Goal: Task Accomplishment & Management: Complete application form

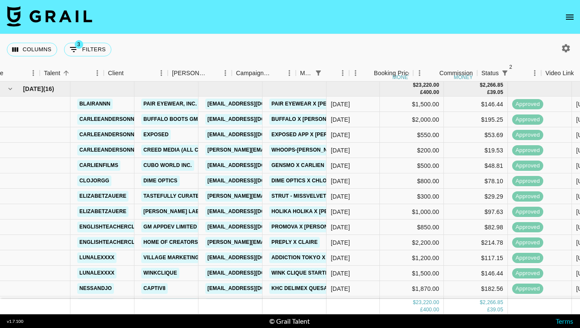
scroll to position [43, 31]
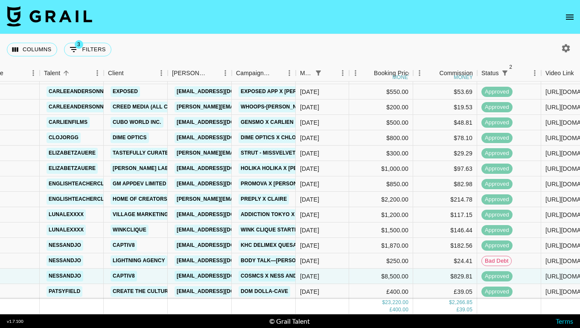
click at [562, 14] on button "open drawer" at bounding box center [569, 17] width 17 height 17
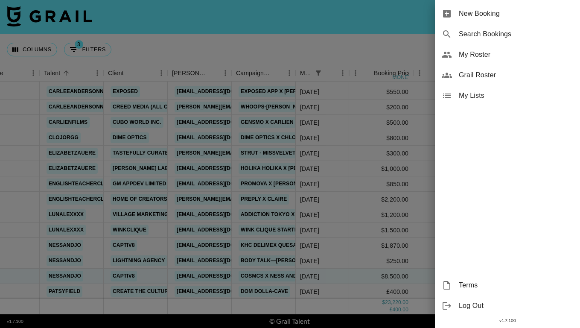
click at [469, 13] on span "New Booking" at bounding box center [516, 14] width 114 height 10
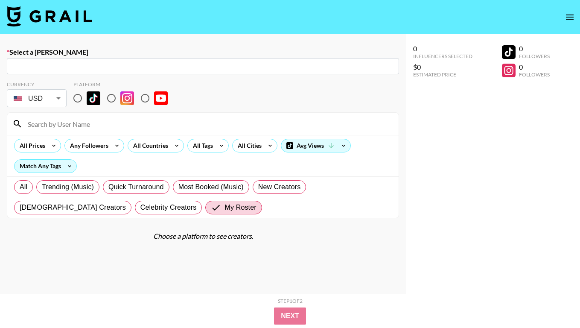
click at [242, 63] on input "text" at bounding box center [203, 66] width 382 height 10
paste input "[PERSON_NAME][EMAIL_ADDRESS][DOMAIN_NAME]"
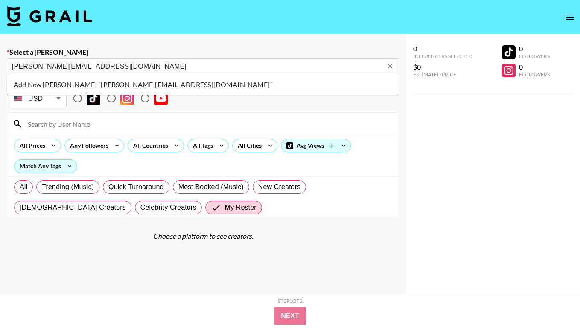
click at [232, 82] on li "Add New [PERSON_NAME] "[PERSON_NAME][EMAIL_ADDRESS][DOMAIN_NAME]"" at bounding box center [203, 85] width 392 height 14
type input "Add New Booker "liza.a@sociallypowerful.com""
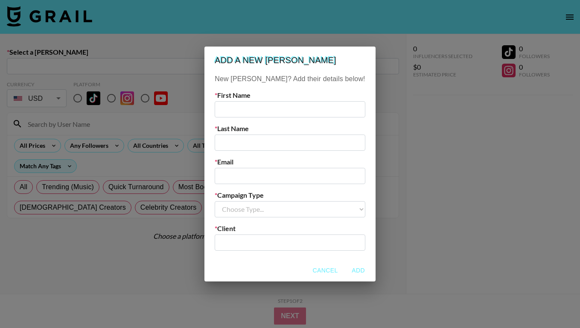
click at [302, 107] on input "text" at bounding box center [290, 109] width 150 height 16
type input "Liza"
click at [272, 174] on input "email" at bounding box center [290, 176] width 150 height 16
paste input "liza.a@sociallypowerful.com"
type input "liza.a@sociallypowerful.com"
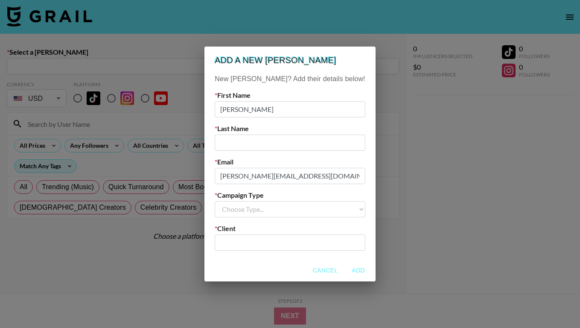
click at [249, 143] on input "text" at bounding box center [290, 142] width 150 height 16
type input "Armstrong"
click at [268, 197] on label "Campaign Type" at bounding box center [290, 195] width 150 height 9
click at [268, 207] on select "Choose Type... Song Promos Brand Promos" at bounding box center [290, 209] width 150 height 16
select select "Brand"
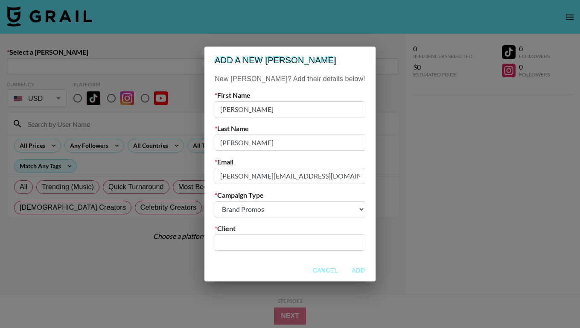
click at [232, 201] on select "Choose Type... Song Promos Brand Promos" at bounding box center [290, 209] width 150 height 16
click at [266, 249] on div "​" at bounding box center [290, 242] width 150 height 16
click at [262, 244] on input "text" at bounding box center [290, 242] width 140 height 10
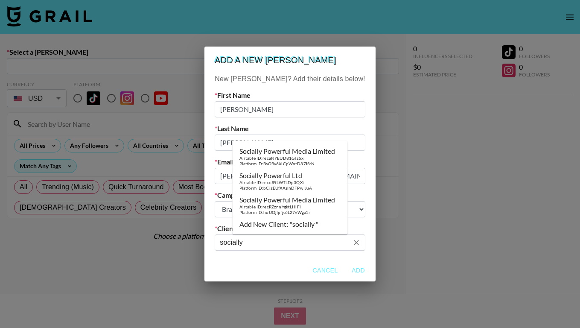
click at [328, 157] on div "Airtable ID: recaNYEUD81GTzSxi" at bounding box center [287, 158] width 96 height 6
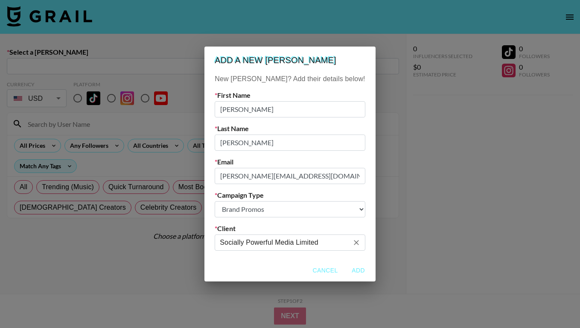
type input "Socially Powerful Media Limited"
click at [345, 267] on button "Add" at bounding box center [358, 270] width 27 height 16
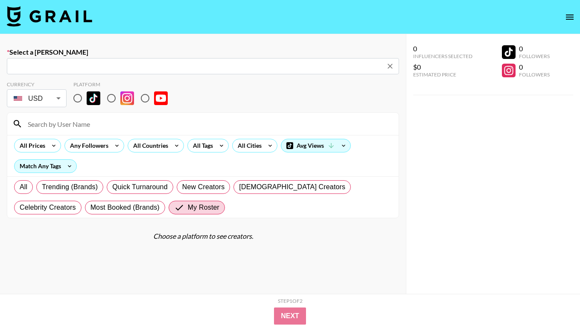
type input "liza.a@sociallypowerful.com: Liza Armstrong -- Socially Powerful Media Limited …"
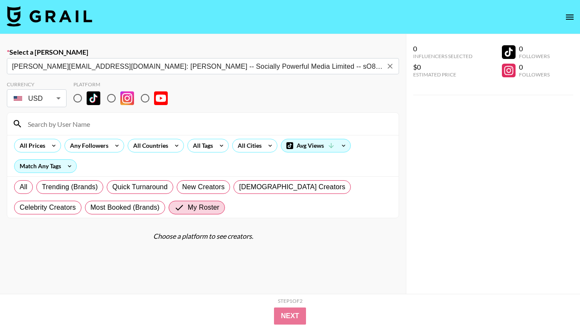
click at [158, 125] on input at bounding box center [208, 124] width 371 height 14
type input "lun"
click at [86, 100] on input "radio" at bounding box center [78, 98] width 18 height 18
radio input "true"
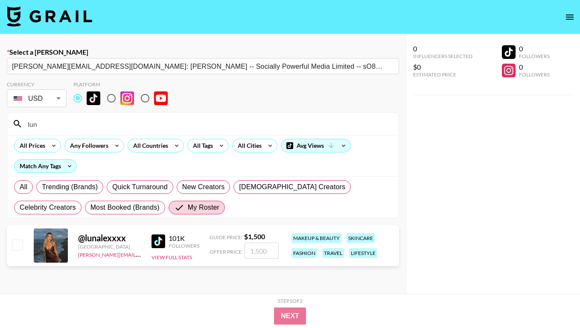
click at [94, 129] on input "lun" at bounding box center [208, 124] width 371 height 14
type input "luna"
click at [21, 242] on input "checkbox" at bounding box center [17, 244] width 10 height 10
checkbox input "true"
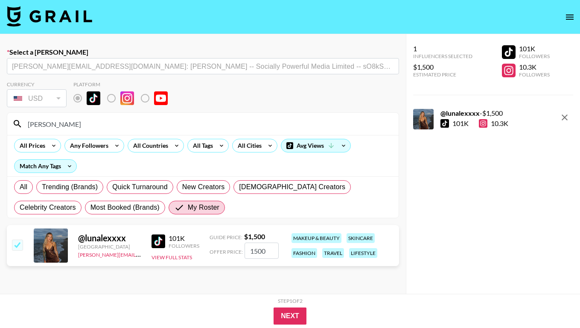
click at [258, 251] on input "1500" at bounding box center [262, 250] width 34 height 16
type input "100"
checkbox input "false"
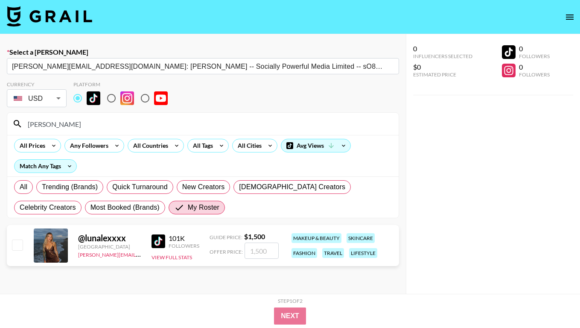
checkbox input "true"
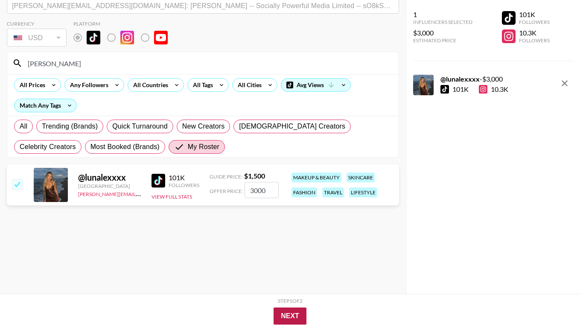
type input "3000"
click at [287, 319] on button "Next" at bounding box center [290, 315] width 33 height 17
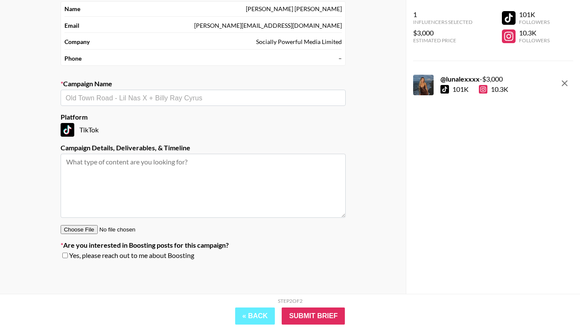
click at [197, 101] on input "text" at bounding box center [203, 98] width 275 height 10
type input "Wella"
click at [99, 185] on textarea at bounding box center [203, 186] width 285 height 64
click at [119, 97] on input "text" at bounding box center [203, 98] width 275 height 10
click at [157, 117] on li "Add New Campaign: "Wella x Lex Smith"" at bounding box center [203, 116] width 285 height 14
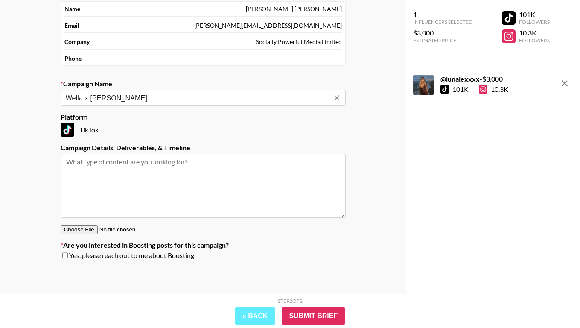
click at [94, 98] on input "Wella x Lex Smith" at bounding box center [197, 98] width 263 height 10
click at [114, 99] on input "Wella x Lex Smith" at bounding box center [197, 98] width 263 height 10
click at [113, 99] on input "Wella x Lex Smith" at bounding box center [197, 98] width 263 height 10
type input "Wella x Lex Smith"
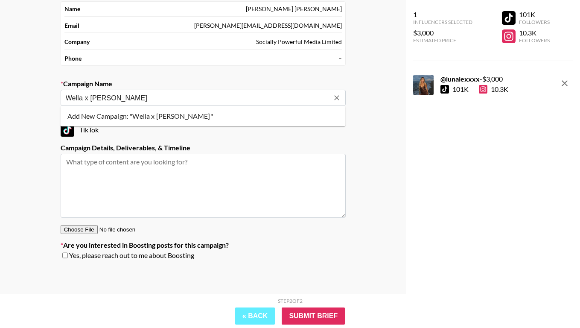
click at [207, 114] on li "Add New Campaign: "Wella x Lex Smith"" at bounding box center [203, 116] width 285 height 14
click at [137, 186] on textarea at bounding box center [203, 186] width 285 height 64
type textarea "1"
paste textarea "1 TT Post Usage: 3 months organic (owned and operated socials) & 30 days paid u…"
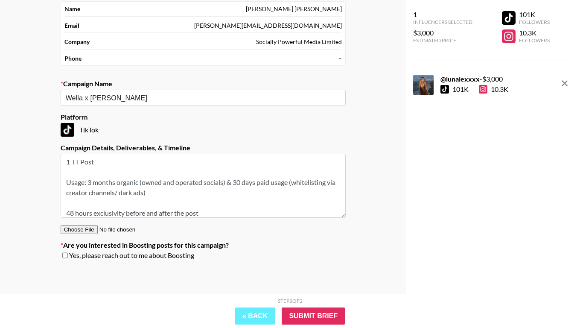
scroll to position [3, 0]
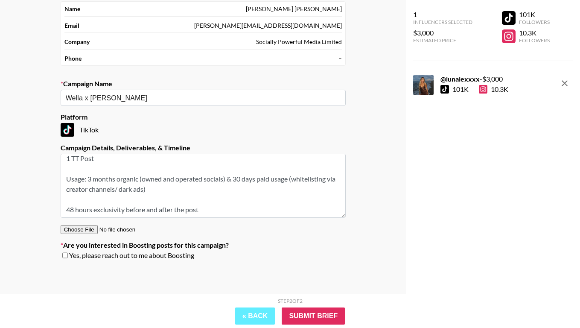
drag, startPoint x: 213, startPoint y: 207, endPoint x: 50, endPoint y: 200, distance: 162.3
click at [50, 200] on div "Your Details Name Liza Armstrong Email liza.a@sociallypowerful.com Company Soci…" at bounding box center [203, 134] width 406 height 318
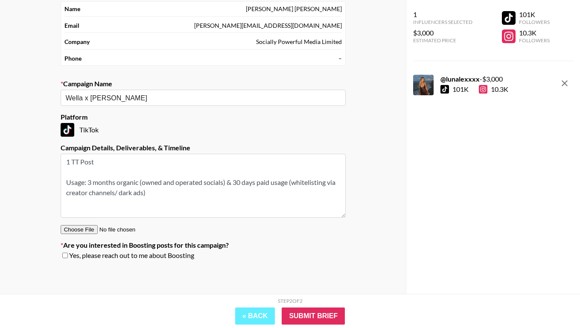
scroll to position [0, 0]
click at [78, 169] on textarea "1 TT Post Usage: 3 months organic (owned and operated socials) & 30 days paid u…" at bounding box center [203, 186] width 285 height 64
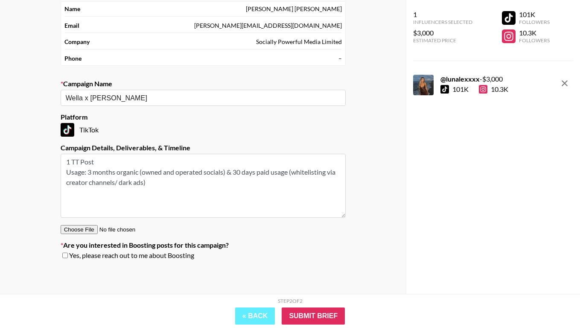
click at [70, 164] on textarea "1 TT Post Usage: 3 months organic (owned and operated socials) & 30 days paid u…" at bounding box center [203, 186] width 285 height 64
click at [80, 163] on textarea "1 xTT Post Usage: 3 months organic (owned and operated socials) & 30 days paid …" at bounding box center [203, 186] width 285 height 64
click at [104, 163] on textarea "1 x TikTok Post Usage: 3 months organic (owned and operated socials) & 30 days …" at bounding box center [203, 186] width 285 height 64
type textarea "1 x TikTok Usage: 3 months organic (owned and operated socials) & 30 days paid …"
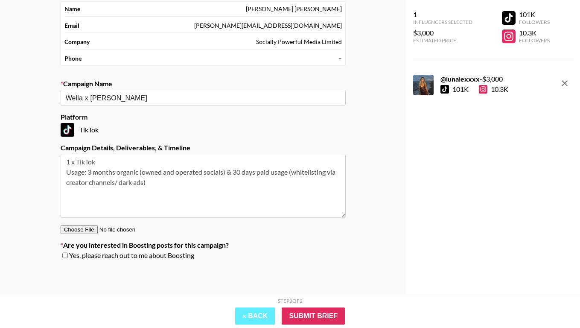
click at [184, 194] on textarea "1 x TikTok Usage: 3 months organic (owned and operated socials) & 30 days paid …" at bounding box center [203, 186] width 285 height 64
click at [326, 312] on input "Submit Brief" at bounding box center [313, 315] width 63 height 17
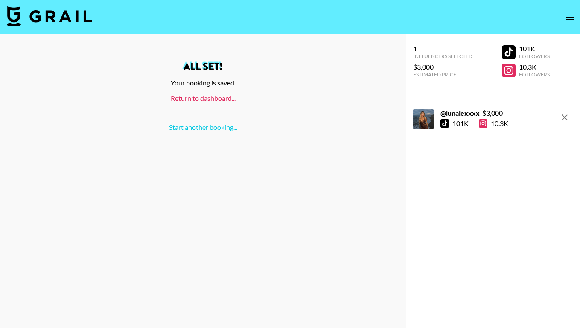
click at [213, 97] on link "Return to dashboard..." at bounding box center [203, 98] width 65 height 8
